Goal: Task Accomplishment & Management: Manage account settings

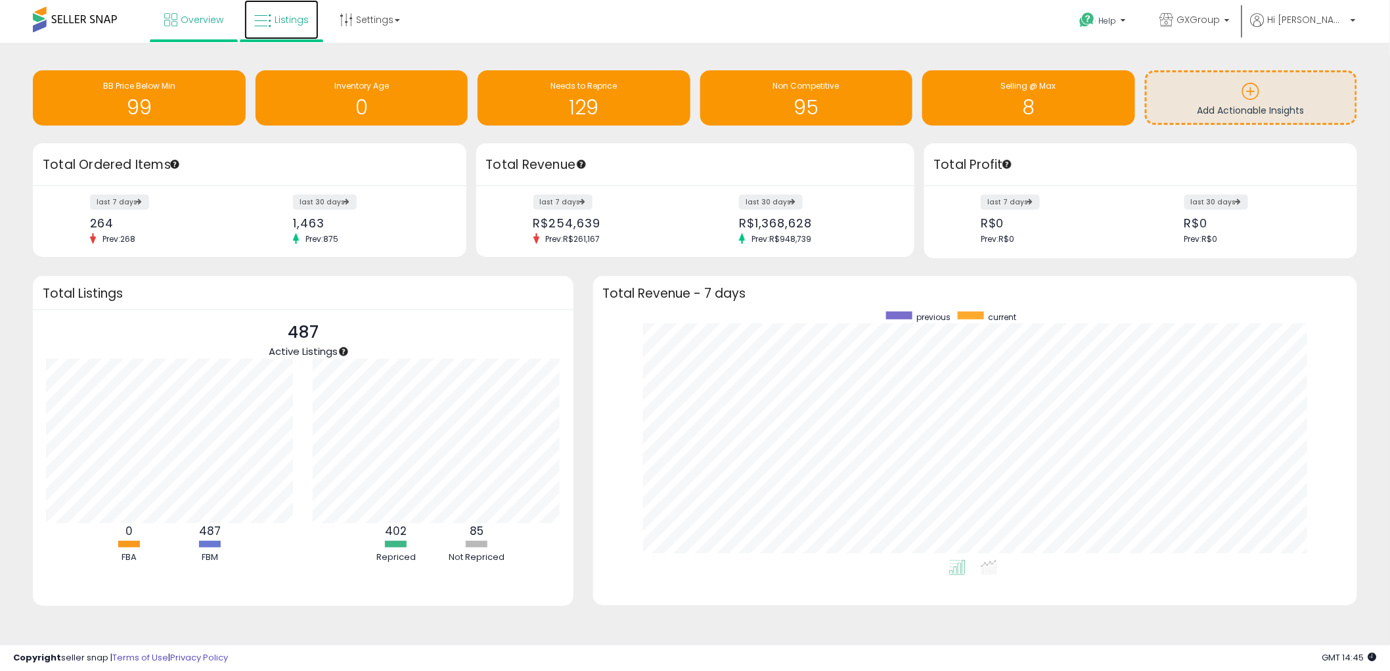
click at [265, 14] on icon at bounding box center [262, 20] width 17 height 17
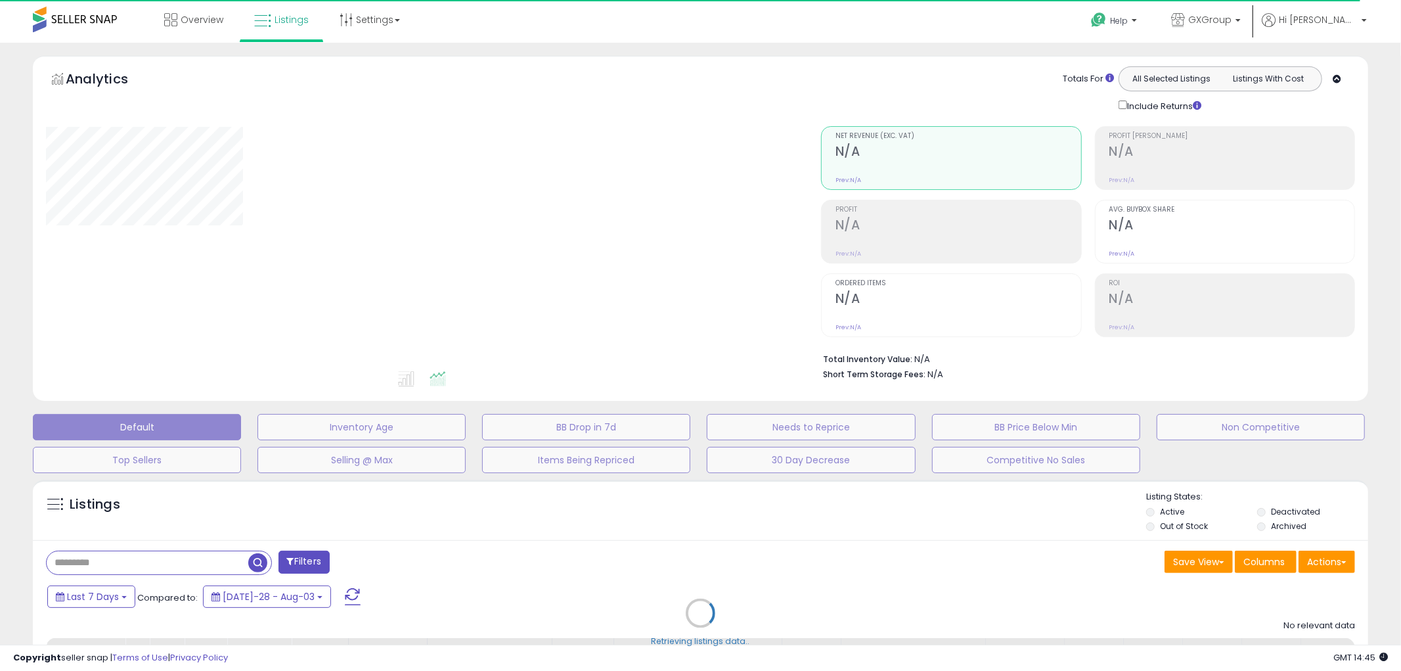
click at [127, 565] on div "Retrieving listings data.." at bounding box center [700, 623] width 1355 height 300
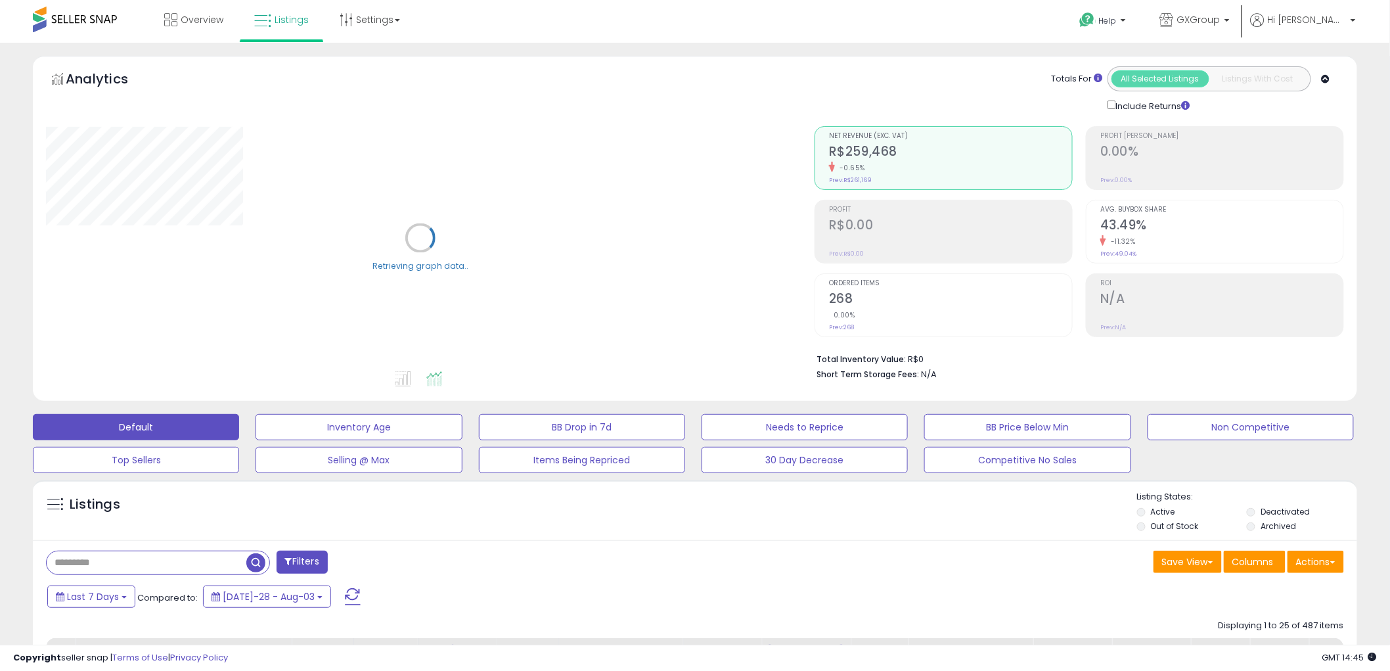
click at [175, 557] on input "text" at bounding box center [147, 562] width 200 height 23
paste input "**********"
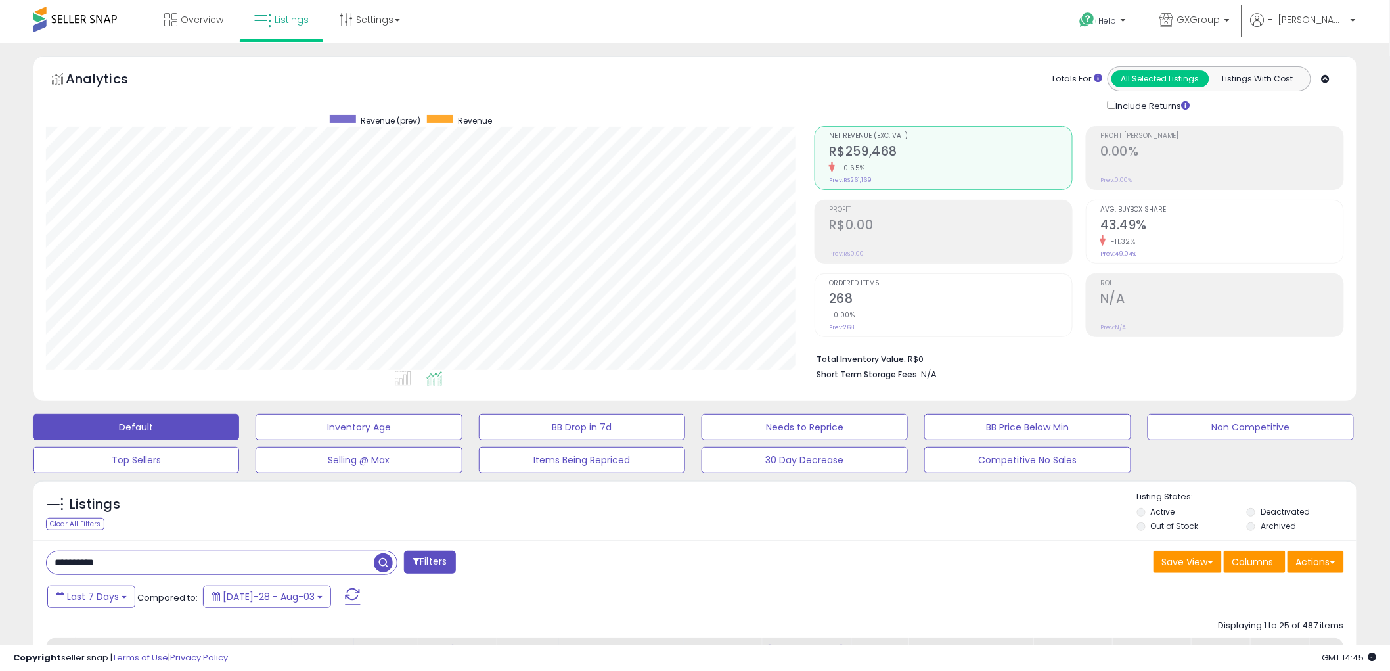
scroll to position [269, 769]
type input "**********"
click at [378, 565] on span "button" at bounding box center [383, 562] width 19 height 19
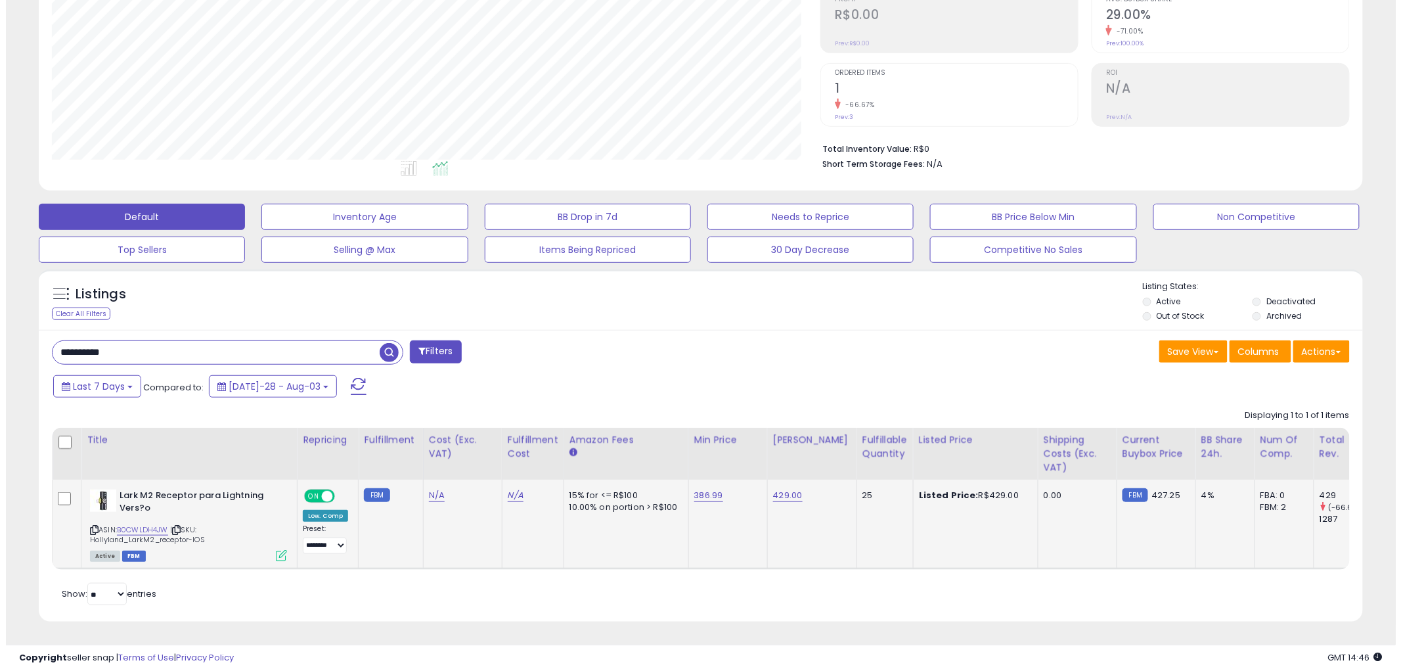
scroll to position [221, 0]
click at [316, 537] on select "**********" at bounding box center [319, 545] width 44 height 16
click at [271, 550] on icon at bounding box center [275, 555] width 11 height 11
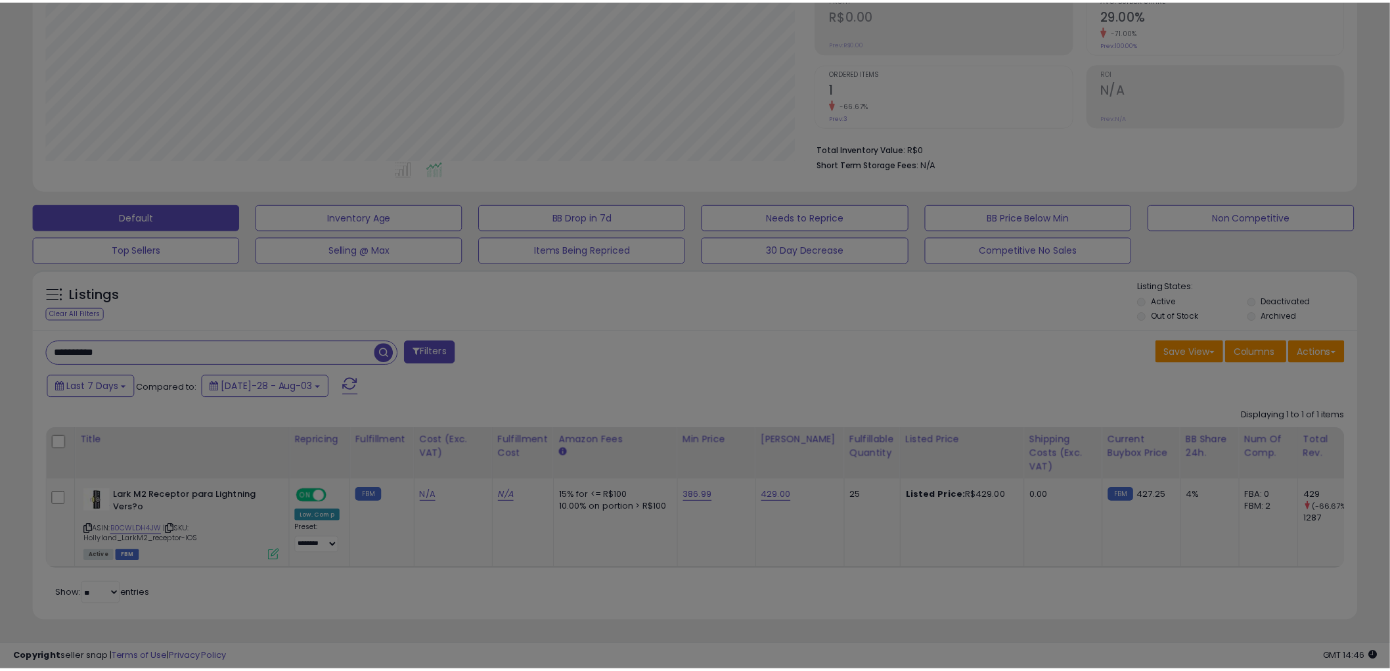
scroll to position [269, 776]
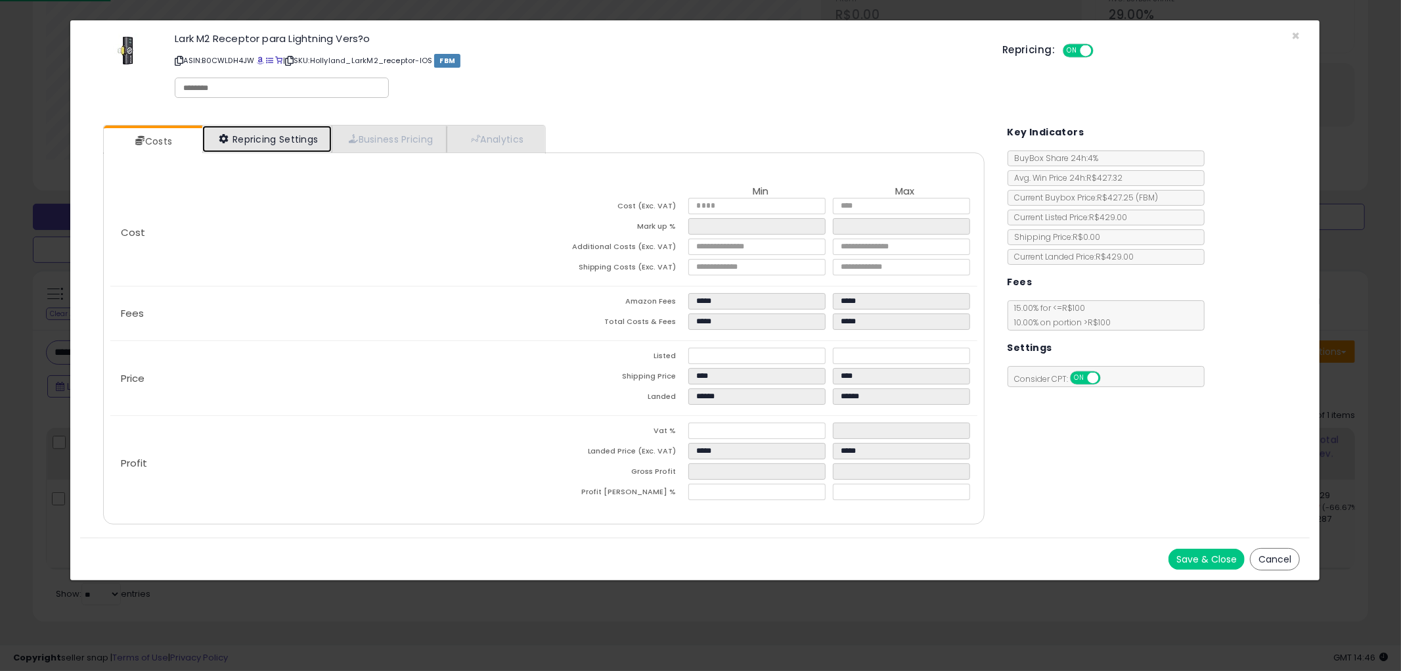
click at [275, 131] on link "Repricing Settings" at bounding box center [267, 138] width 130 height 27
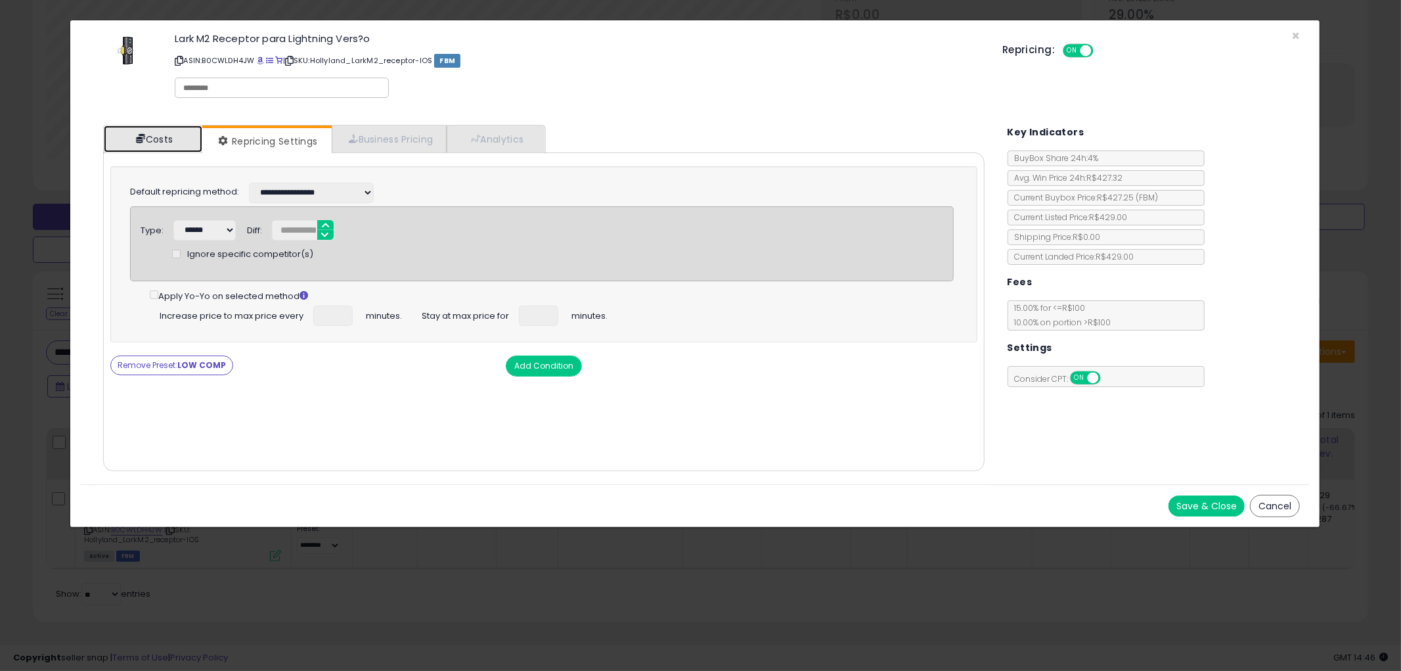
click at [148, 141] on link "Costs" at bounding box center [153, 138] width 99 height 27
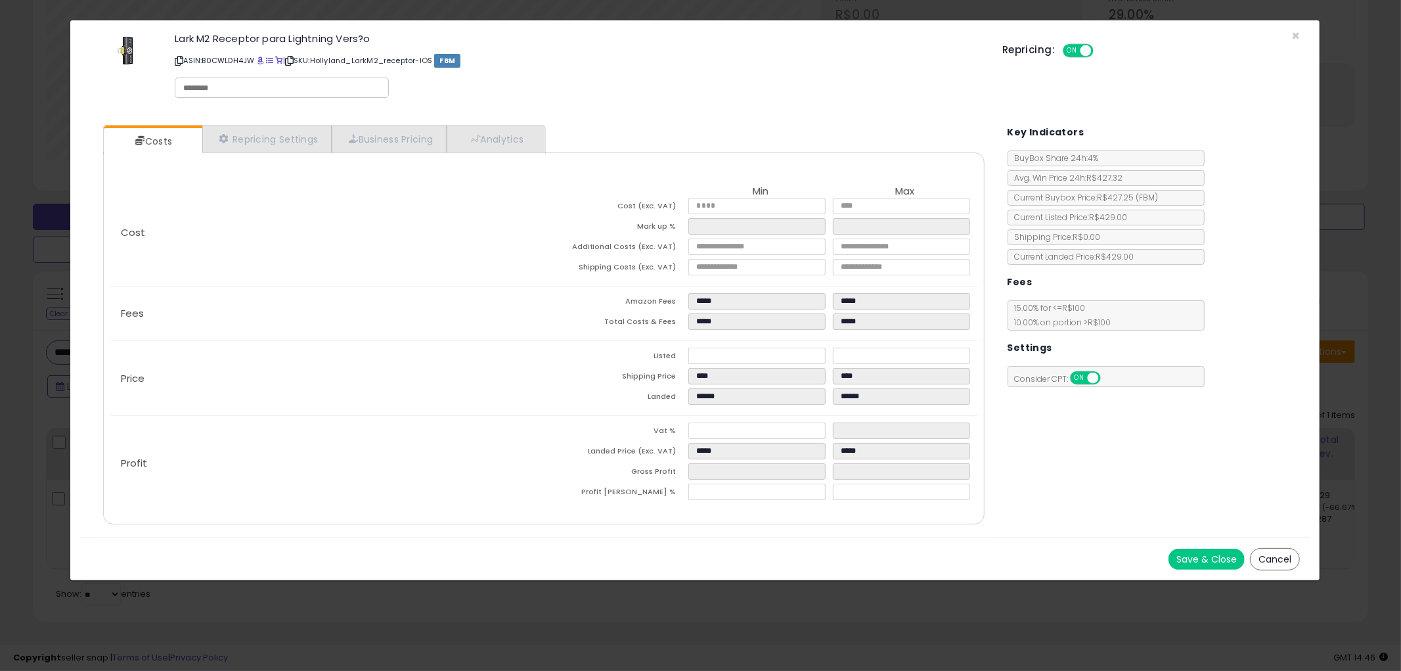
click at [1196, 556] on button "Save & Close" at bounding box center [1207, 559] width 76 height 21
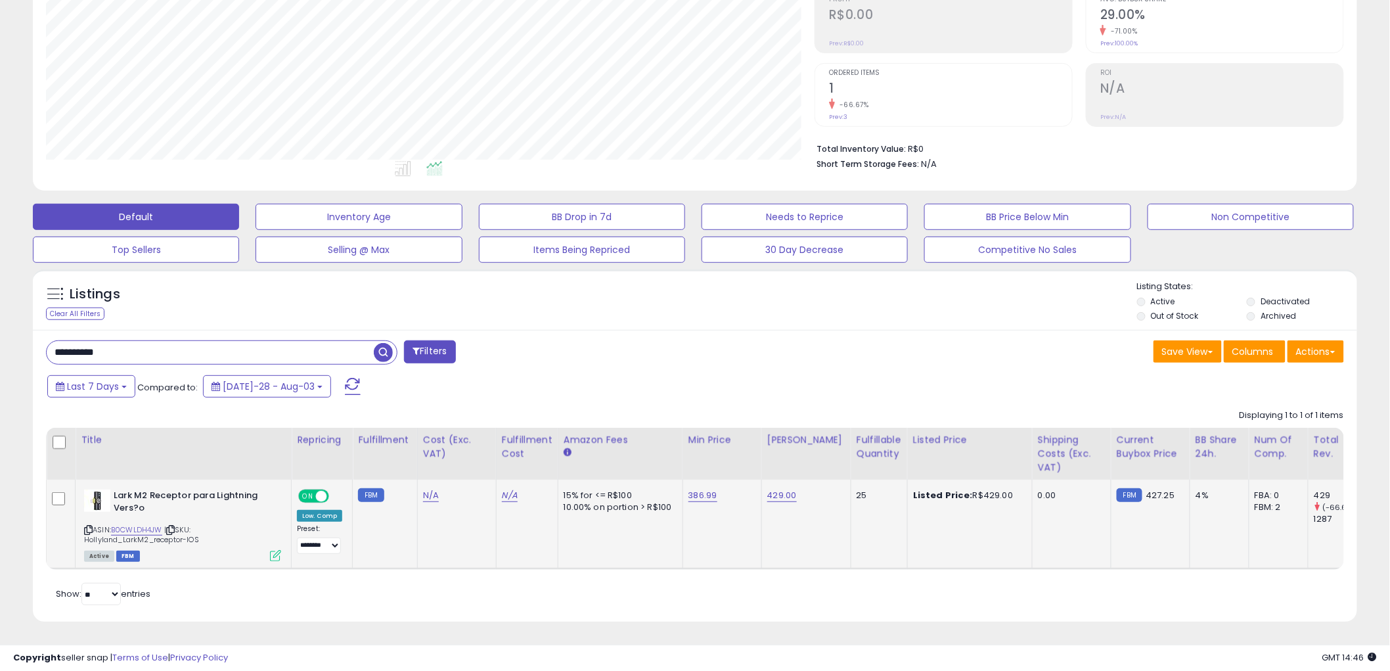
scroll to position [656676, 656176]
click at [306, 489] on div "ON OFF" at bounding box center [313, 496] width 31 height 14
click at [319, 491] on span at bounding box center [321, 496] width 11 height 11
click at [311, 491] on span "OFF" at bounding box center [314, 496] width 21 height 11
